Goal: Information Seeking & Learning: Check status

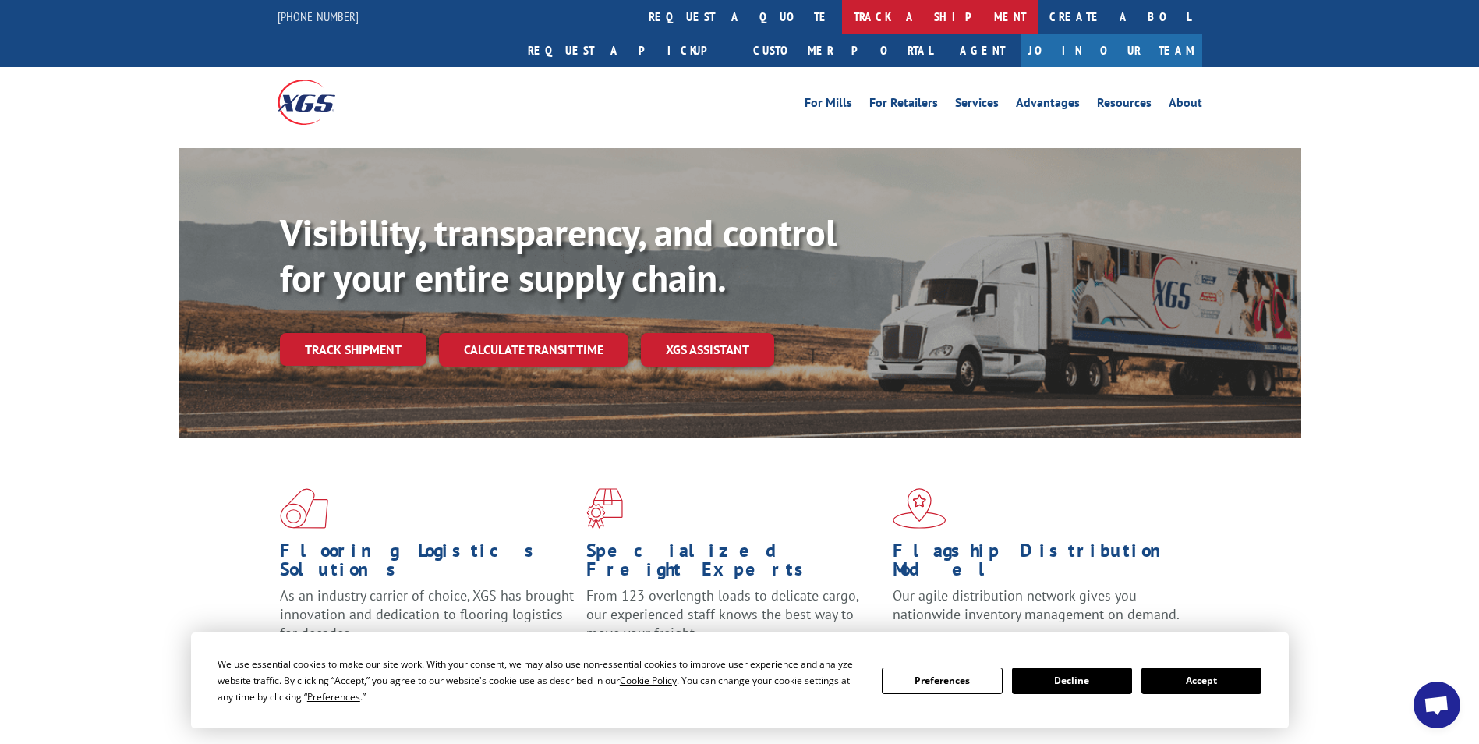
click at [842, 22] on link "track a shipment" at bounding box center [940, 17] width 196 height 34
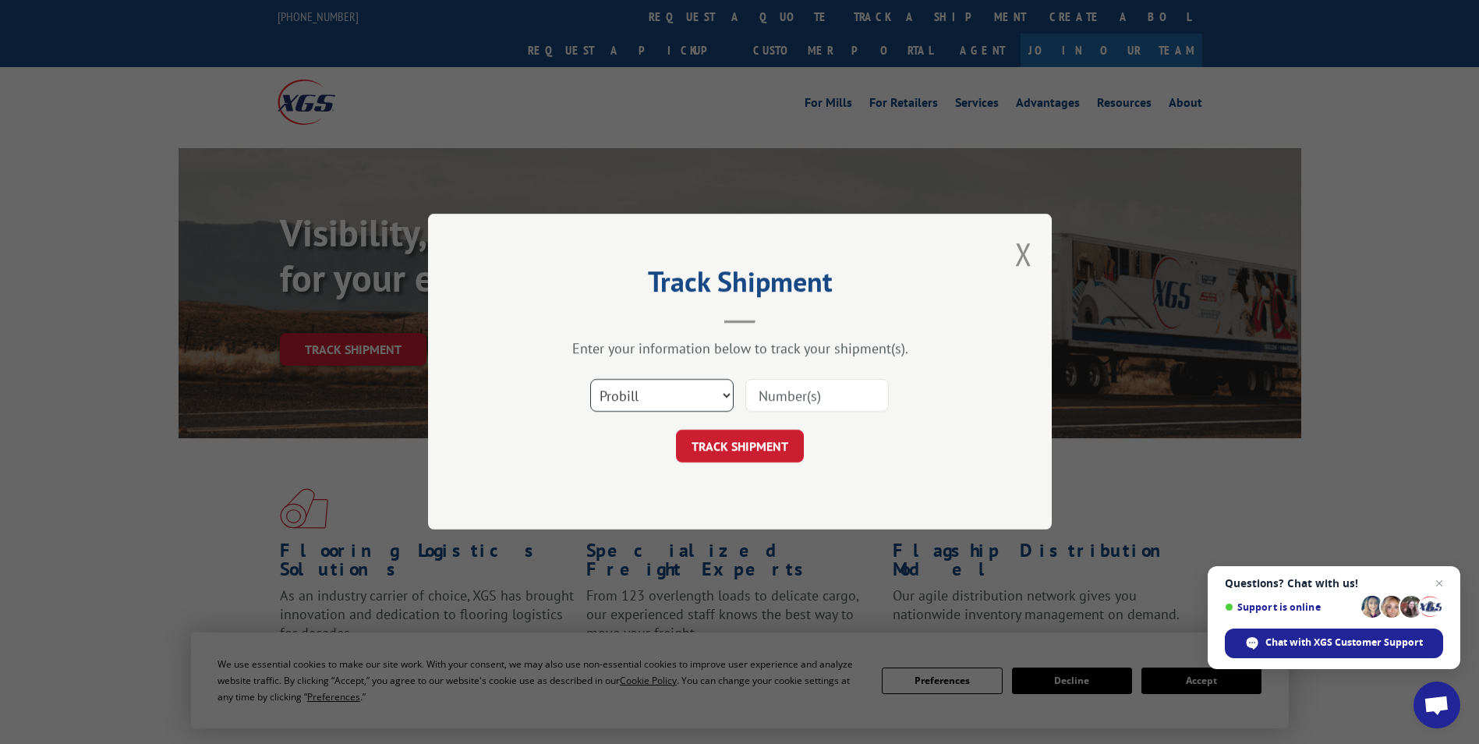
drag, startPoint x: 699, startPoint y: 388, endPoint x: 696, endPoint y: 396, distance: 8.4
click at [699, 388] on select "Select category... Probill BOL PO" at bounding box center [661, 396] width 143 height 33
select select "po"
click at [590, 380] on select "Select category... Probill BOL PO" at bounding box center [661, 396] width 143 height 33
paste input "02502317"
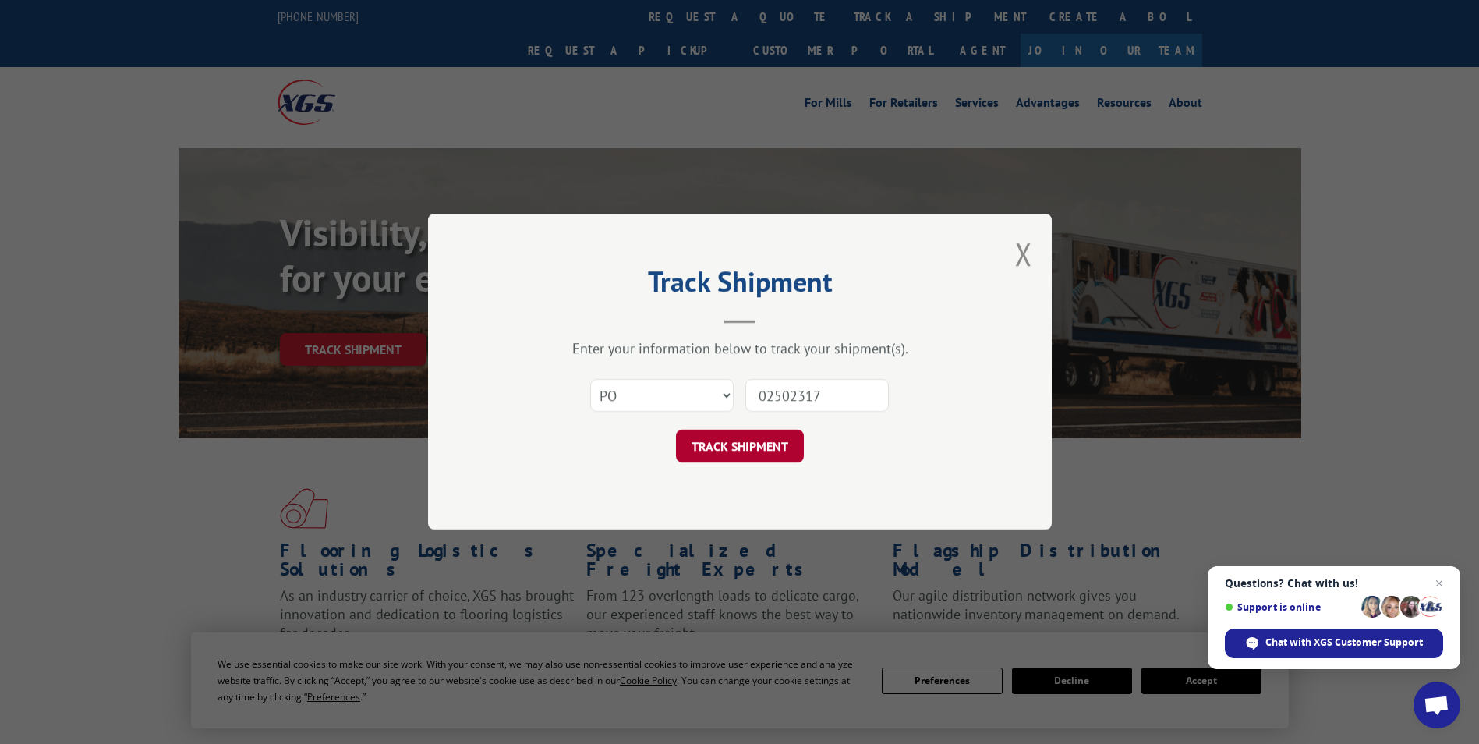
type input "02502317"
click at [772, 450] on button "TRACK SHIPMENT" at bounding box center [740, 446] width 128 height 33
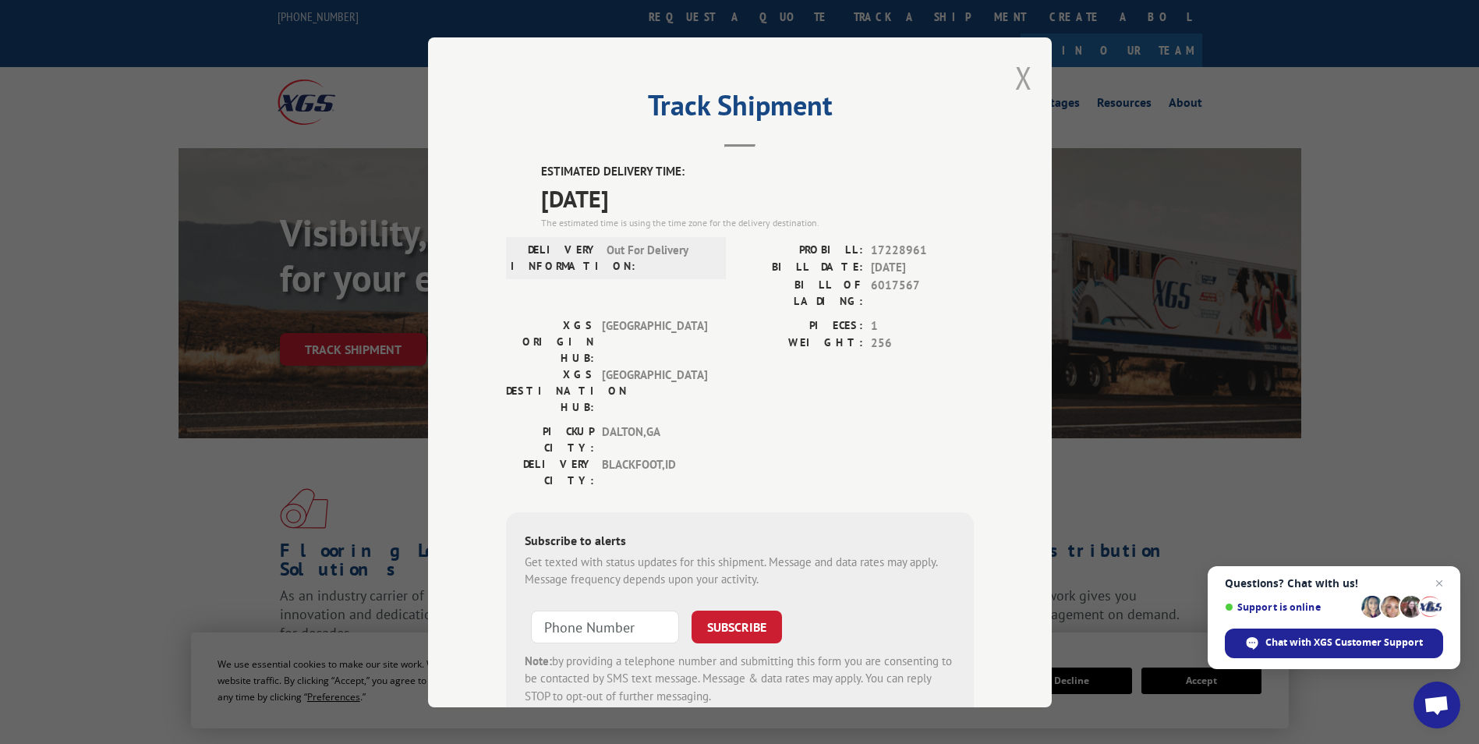
click at [1015, 78] on button "Close modal" at bounding box center [1023, 77] width 17 height 41
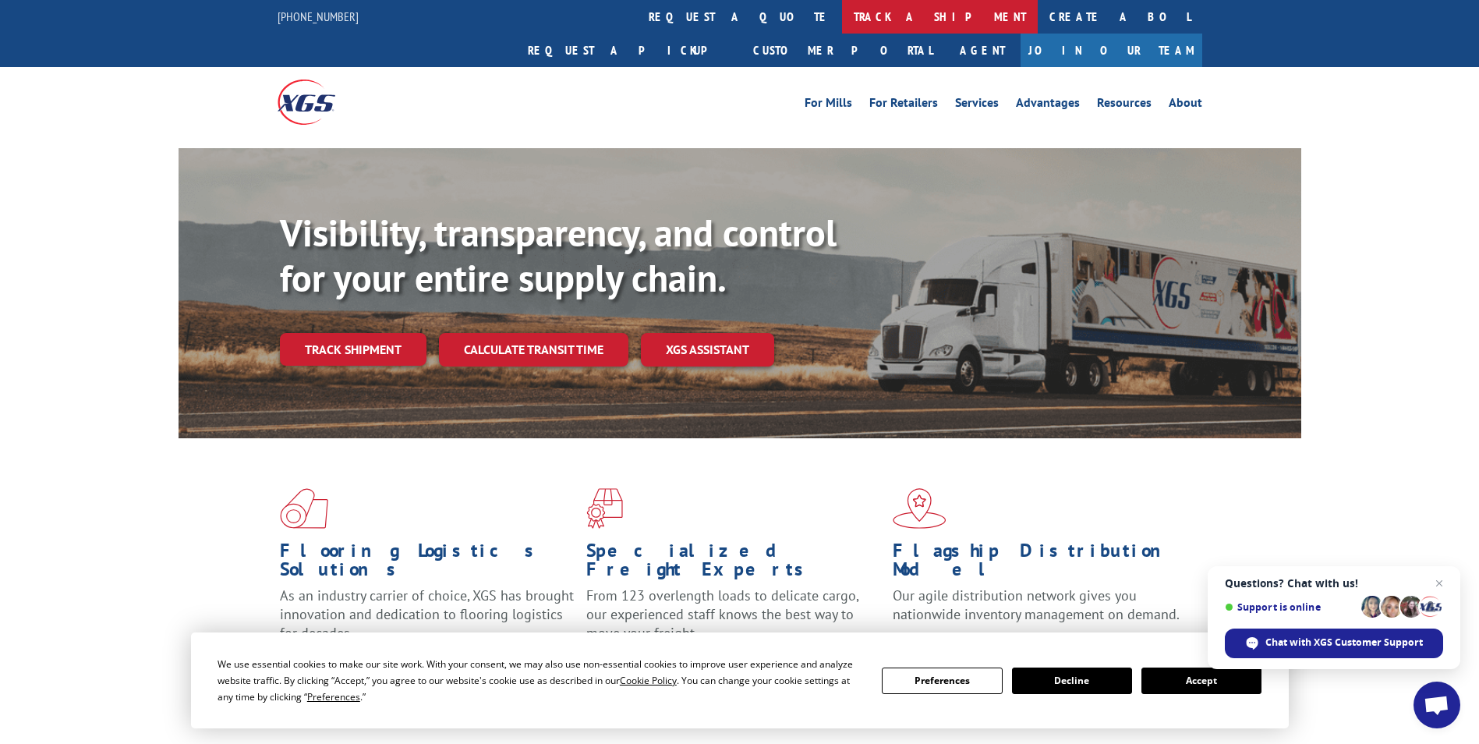
click at [842, 9] on link "track a shipment" at bounding box center [940, 17] width 196 height 34
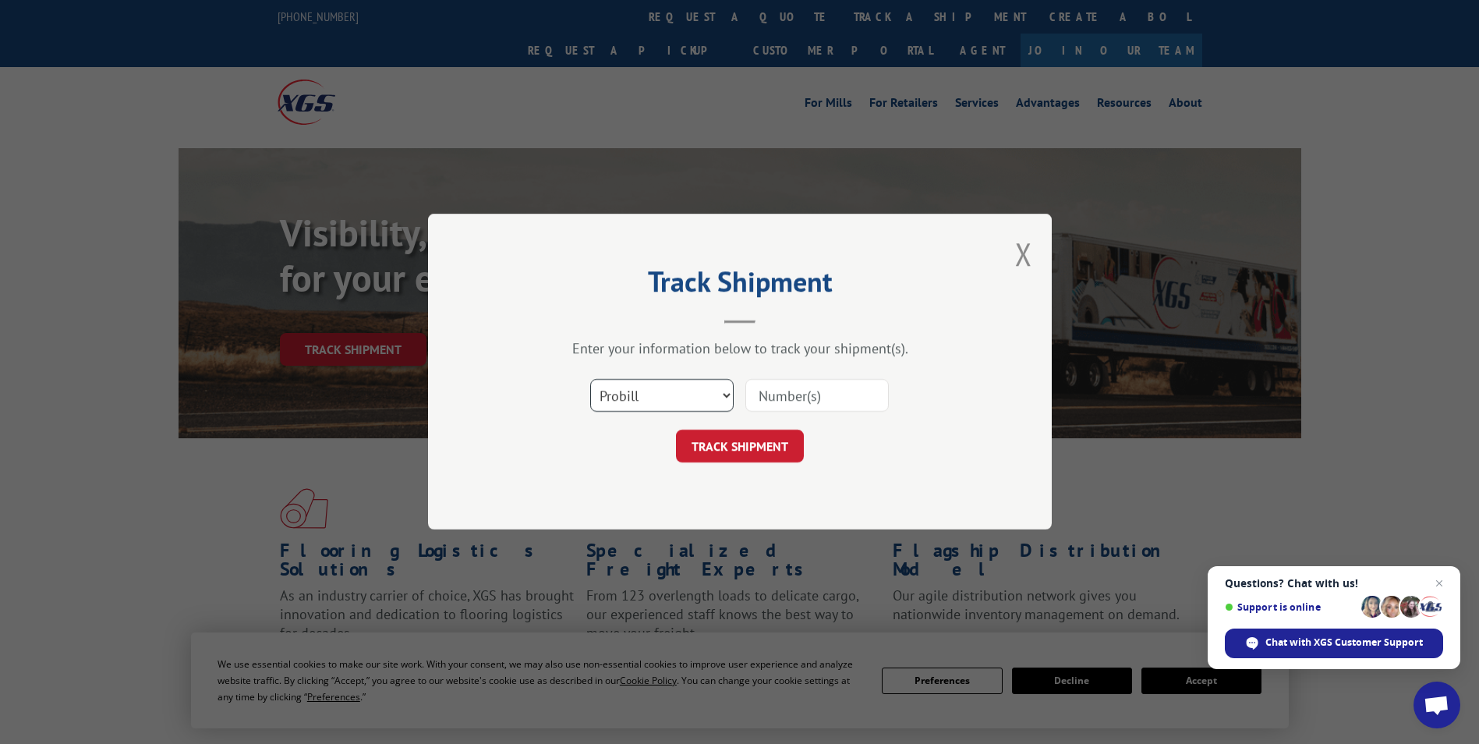
click at [662, 405] on select "Select category... Probill BOL PO" at bounding box center [661, 396] width 143 height 33
select select "po"
click at [590, 380] on select "Select category... Probill BOL PO" at bounding box center [661, 396] width 143 height 33
paste input "02502375"
click at [791, 398] on input "02502375" at bounding box center [816, 396] width 143 height 33
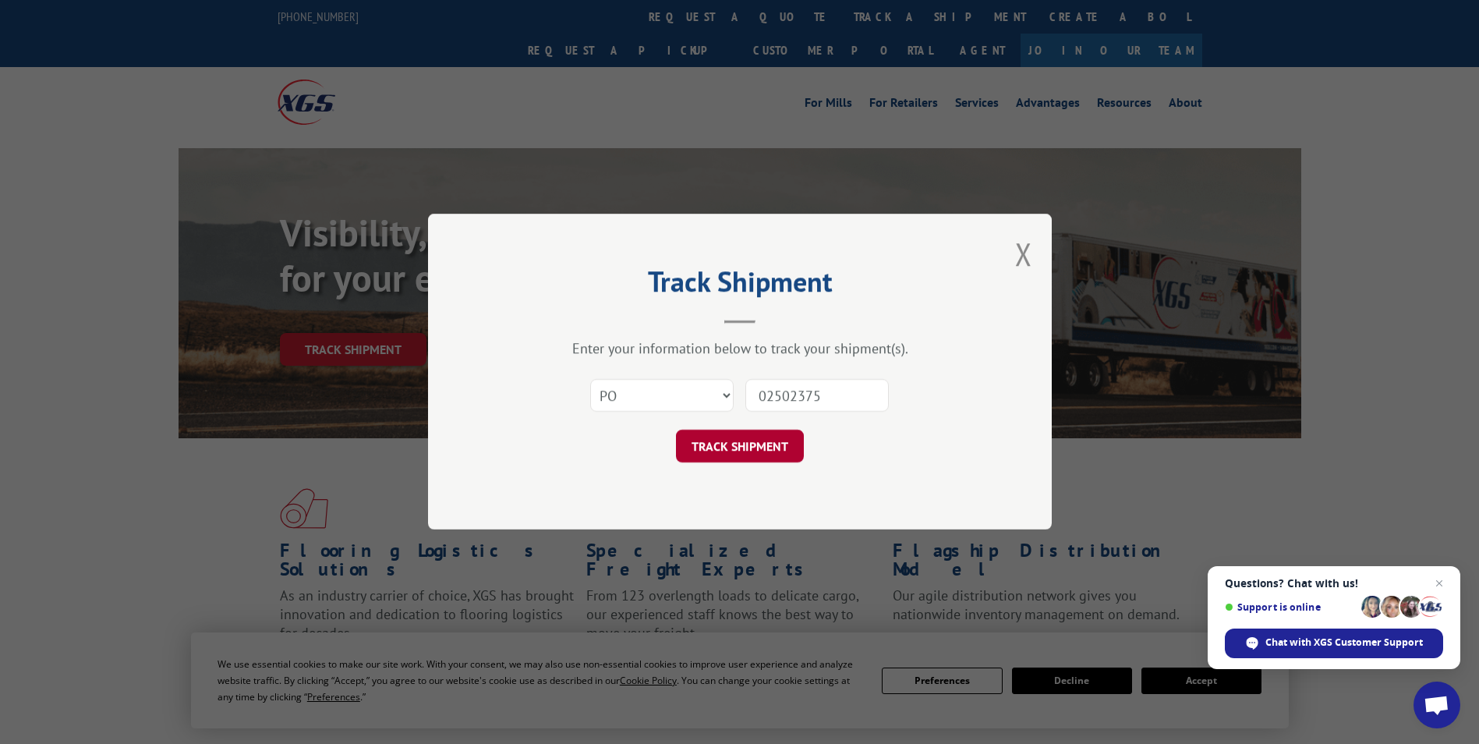
type input "02502375"
click at [759, 442] on button "TRACK SHIPMENT" at bounding box center [740, 446] width 128 height 33
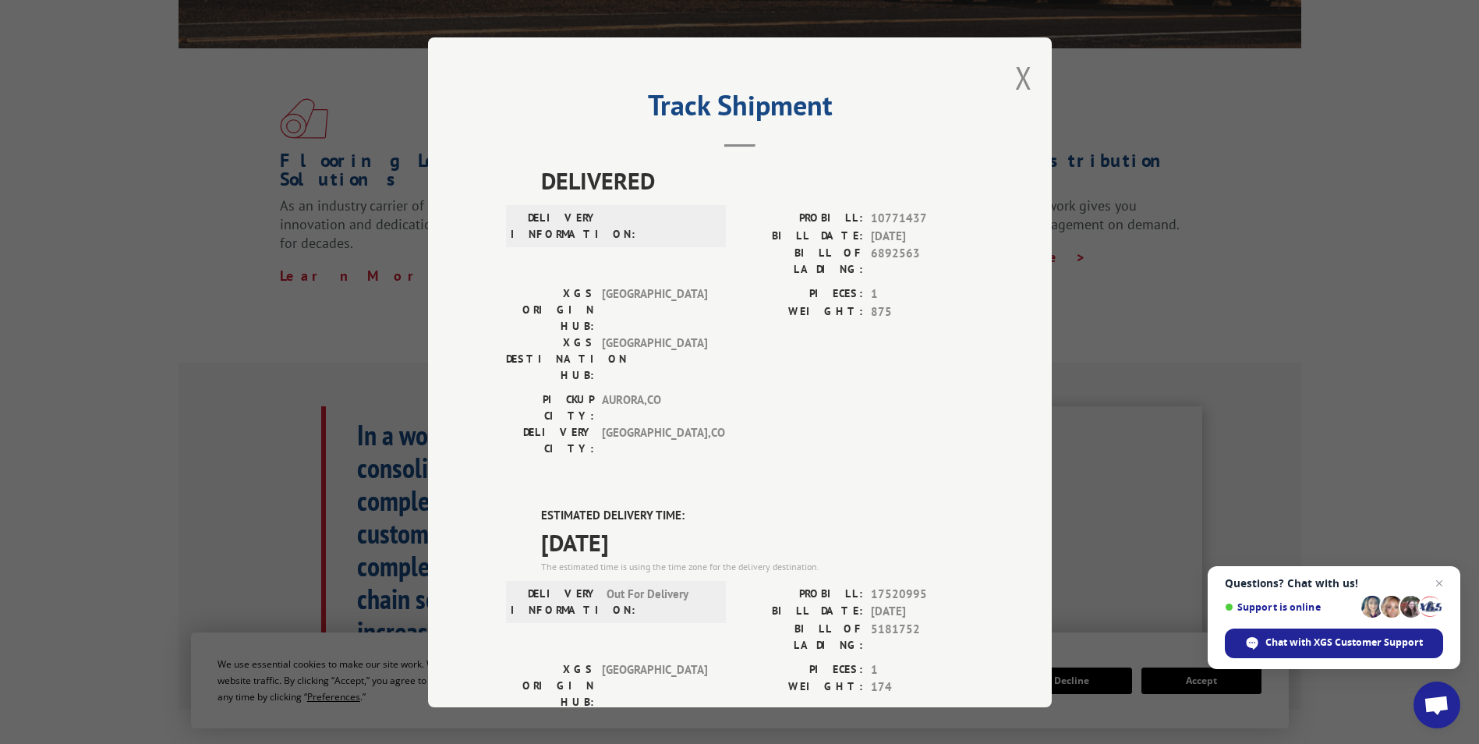
scroll to position [282, 0]
